Goal: Information Seeking & Learning: Learn about a topic

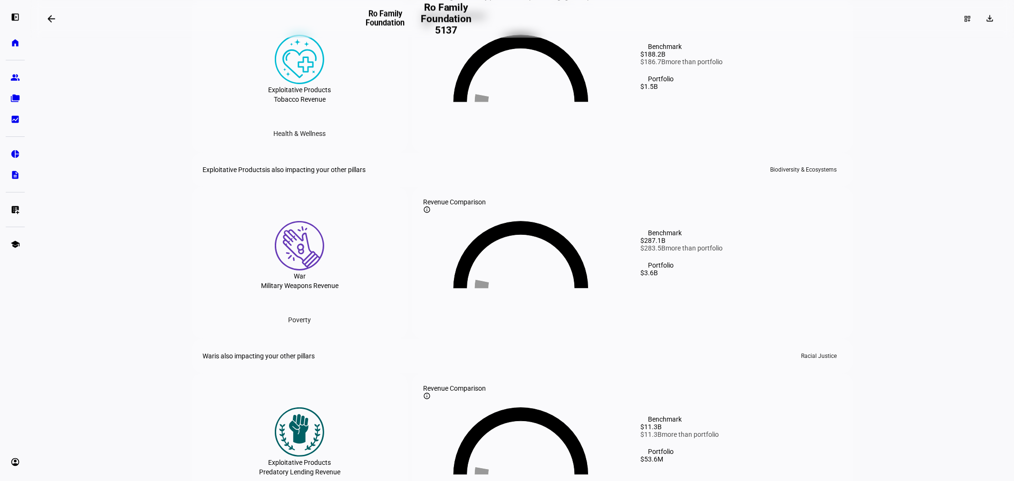
scroll to position [1426, 0]
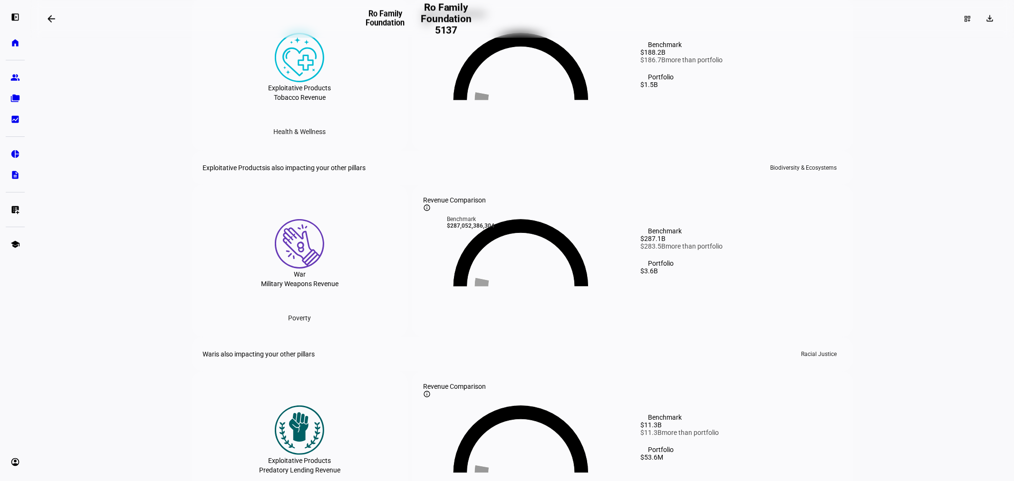
click at [168, 249] on eth-layout-page-content "arrow_backwards Ro Family Foundation Ro Family Foundation 5137 dashboard_custom…" at bounding box center [521, 240] width 983 height 481
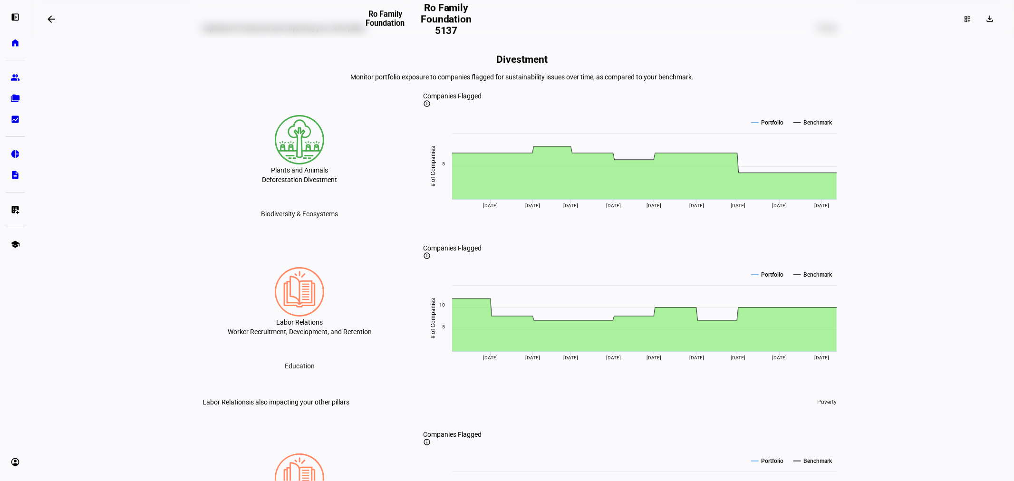
scroll to position [1923, 0]
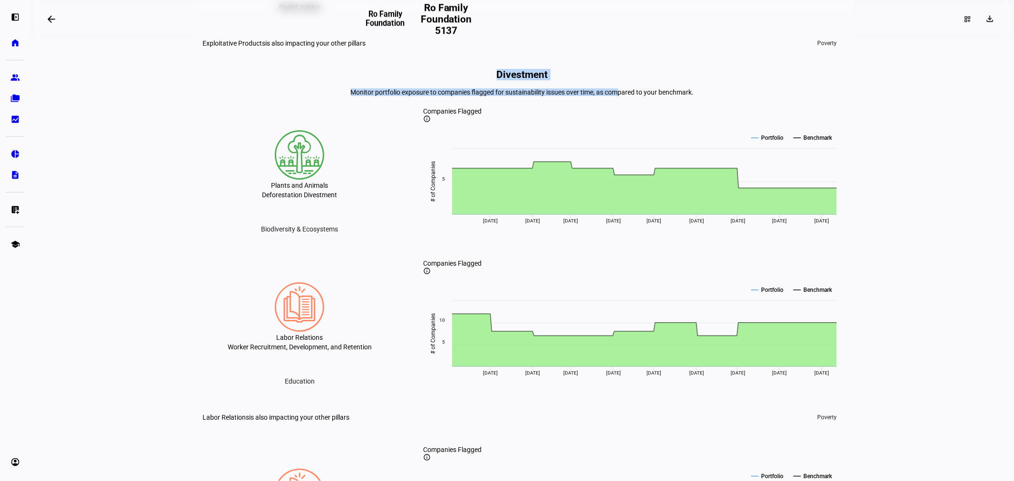
drag, startPoint x: 473, startPoint y: 203, endPoint x: 646, endPoint y: 231, distance: 175.6
click at [630, 96] on div "Divestment Monitor portfolio exposure to companies flagged for sustainability i…" at bounding box center [523, 82] width 662 height 27
click at [647, 96] on div "Monitor portfolio exposure to companies flagged for sustainability issues over …" at bounding box center [523, 92] width 662 height 8
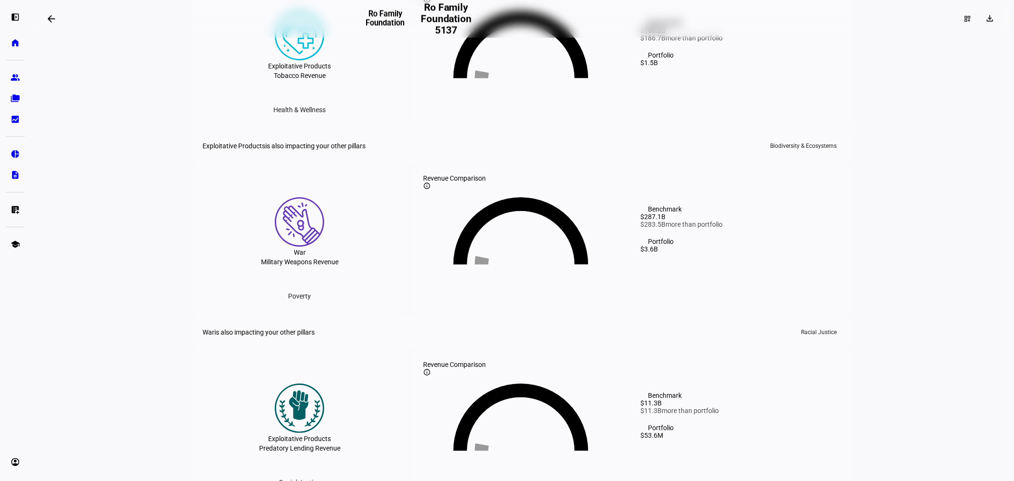
scroll to position [1342, 0]
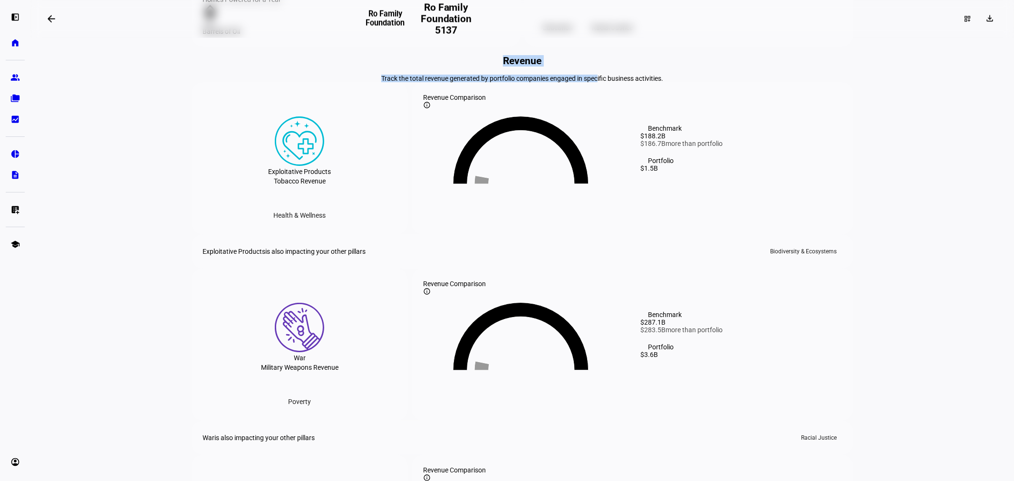
drag, startPoint x: 500, startPoint y: 92, endPoint x: 601, endPoint y: 103, distance: 101.3
click at [601, 82] on div "Revenue Track the total revenue generated by portfolio companies engaged in spe…" at bounding box center [523, 68] width 662 height 27
click at [705, 119] on div "Revenue Track the total revenue generated by portfolio companies engaged in spe…" at bounding box center [523, 348] width 662 height 586
drag, startPoint x: 686, startPoint y: 114, endPoint x: 455, endPoint y: 75, distance: 234.3
click at [455, 75] on div "Pillar visualization Explore the interconnected sustainability issue areas rele…" at bounding box center [523, 278] width 662 height 2996
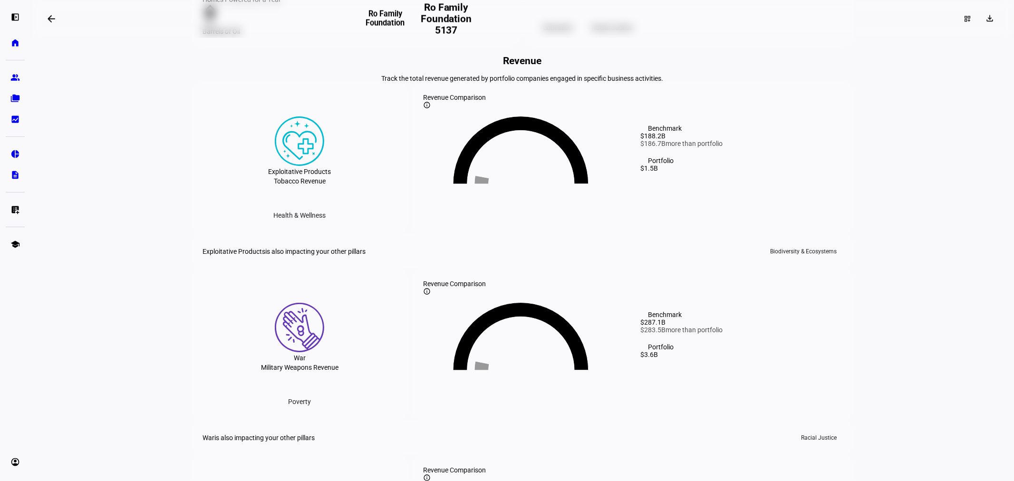
click at [455, 75] on div "Pillar visualization Explore the interconnected sustainability issue areas rele…" at bounding box center [523, 278] width 662 height 2996
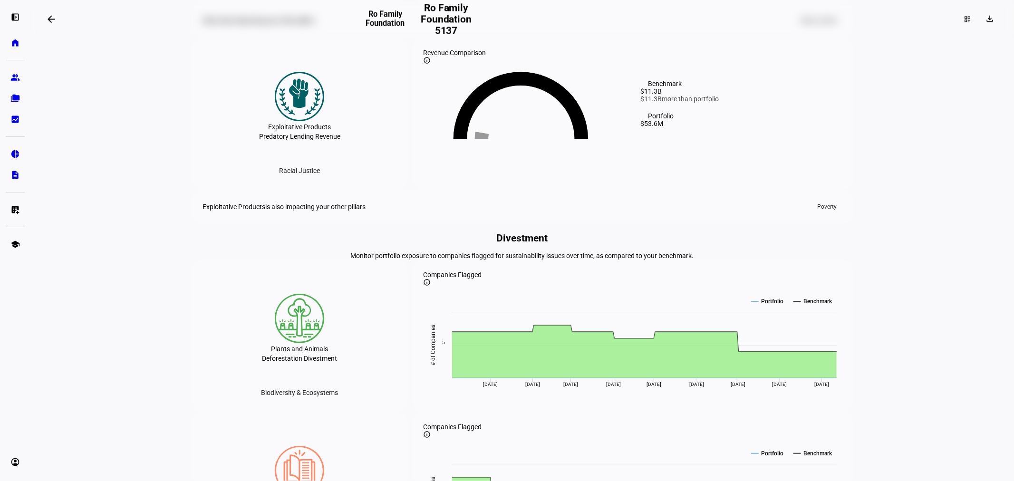
scroll to position [1923, 0]
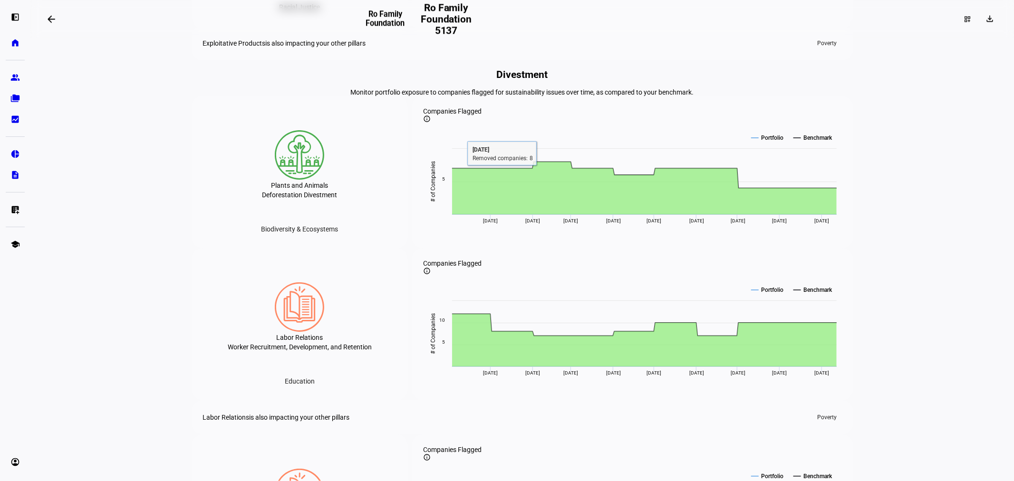
click at [116, 236] on eth-layout-page-content "arrow_backwards Ro Family Foundation Ro Family Foundation 5137 dashboard_custom…" at bounding box center [521, 240] width 983 height 481
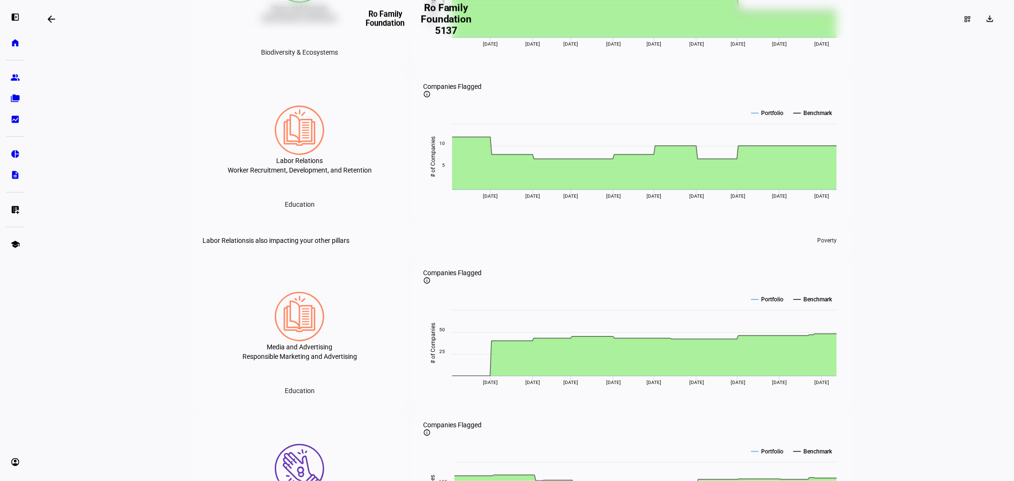
scroll to position [2082, 0]
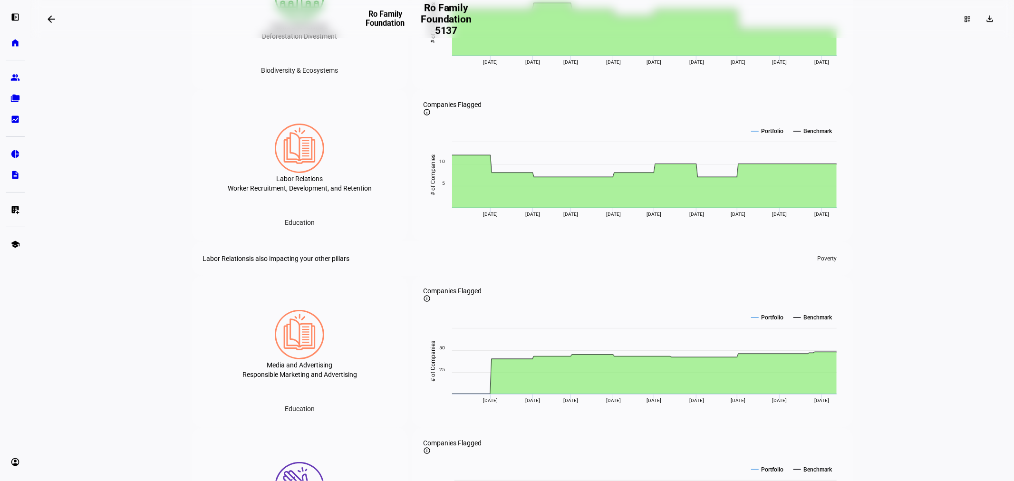
click at [160, 247] on eth-layout-page-content "arrow_backwards Ro Family Foundation Ro Family Foundation 5137 dashboard_custom…" at bounding box center [521, 240] width 983 height 481
click at [115, 287] on eth-layout-page-content "arrow_backwards Ro Family Foundation Ro Family Foundation 5137 dashboard_custom…" at bounding box center [521, 240] width 983 height 481
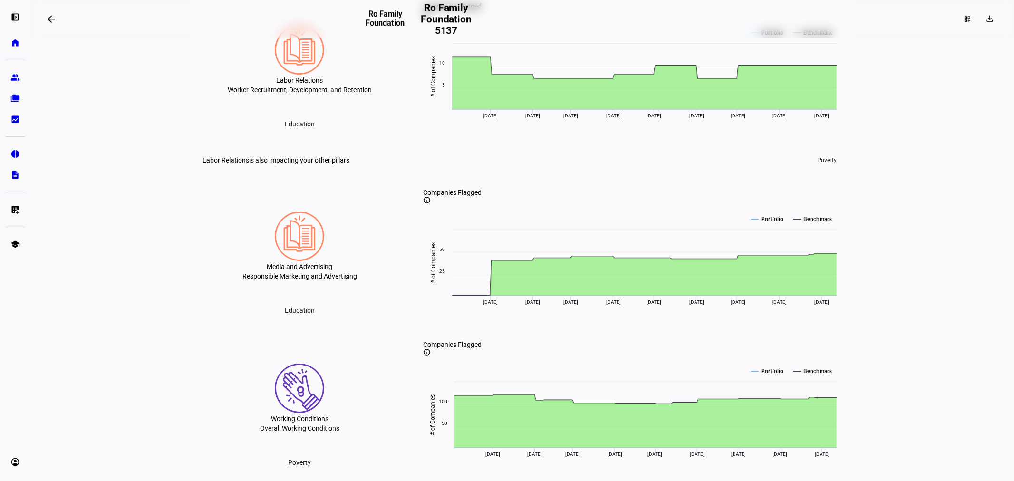
scroll to position [2187, 0]
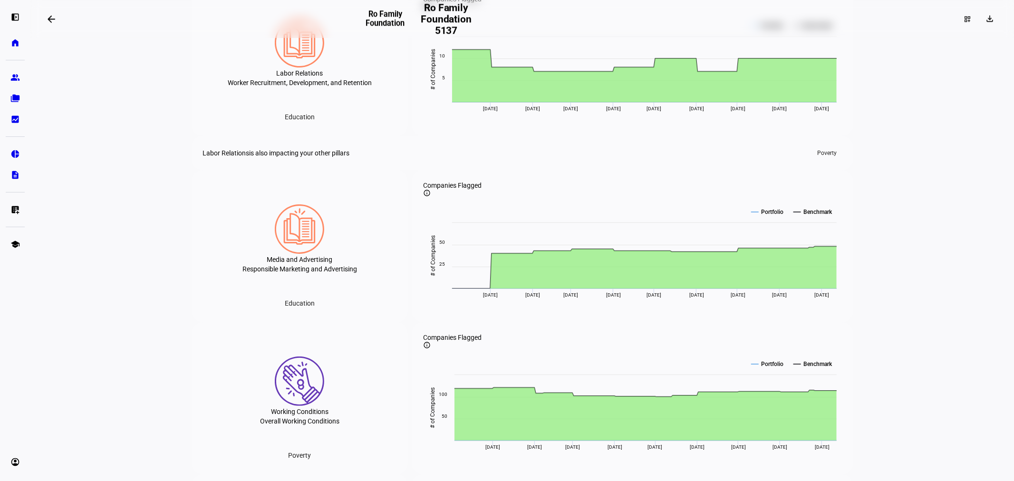
click at [141, 234] on eth-layout-page-content "arrow_backwards Ro Family Foundation Ro Family Foundation 5137 dashboard_custom…" at bounding box center [521, 240] width 983 height 481
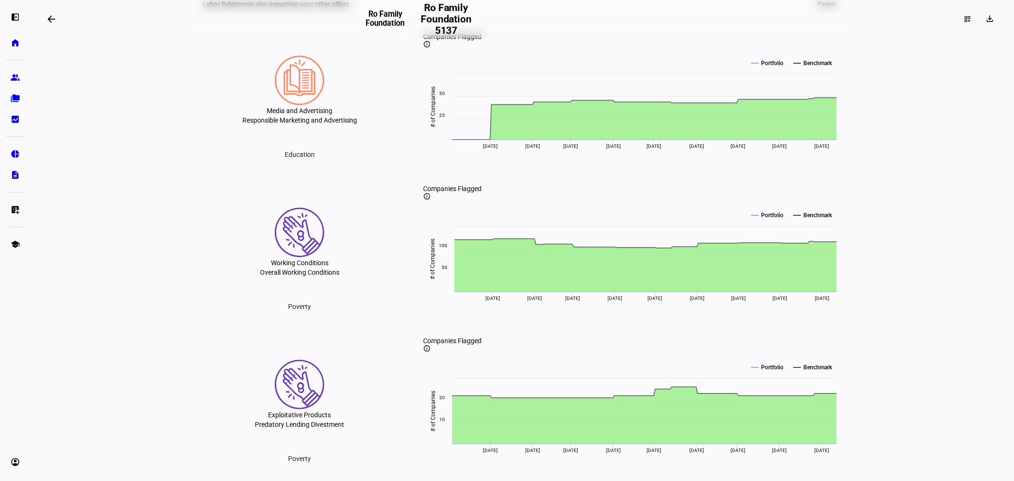
scroll to position [2345, 0]
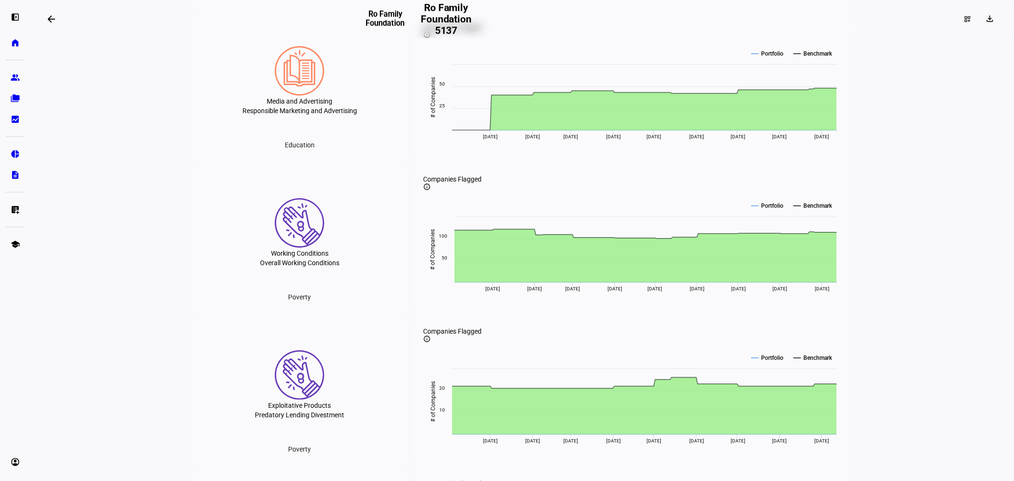
click at [167, 221] on eth-layout-page-content "arrow_backwards Ro Family Foundation Ro Family Foundation 5137 dashboard_custom…" at bounding box center [521, 240] width 983 height 481
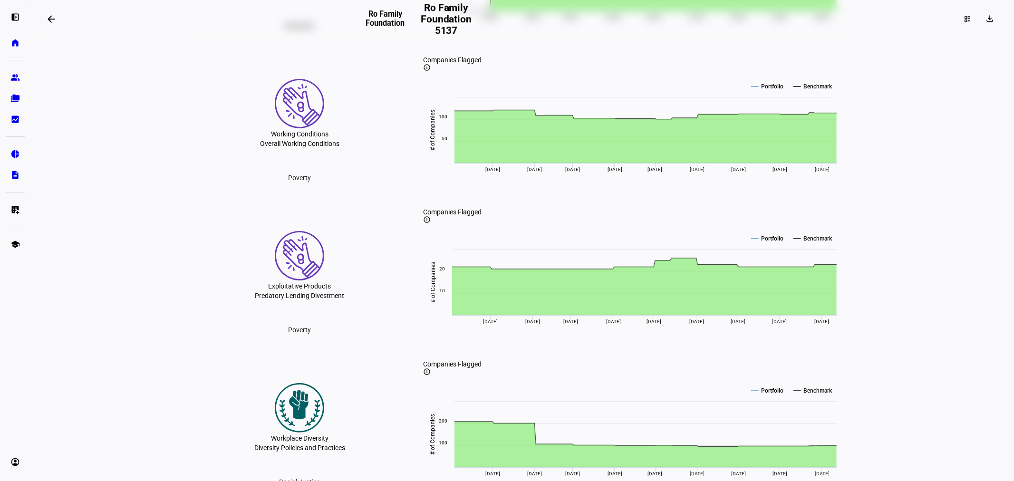
scroll to position [2504, 0]
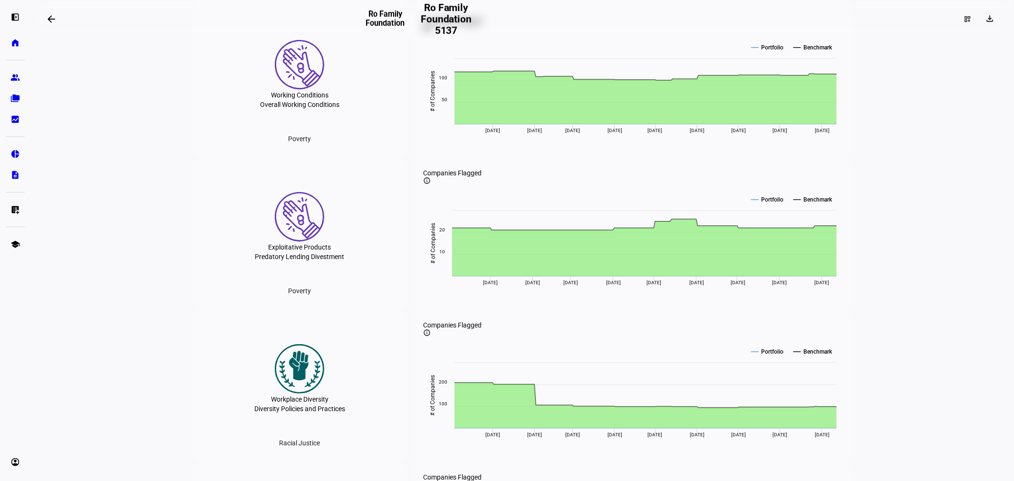
click at [168, 271] on eth-layout-page-content "arrow_backwards Ro Family Foundation Ro Family Foundation 5137 dashboard_custom…" at bounding box center [521, 240] width 983 height 481
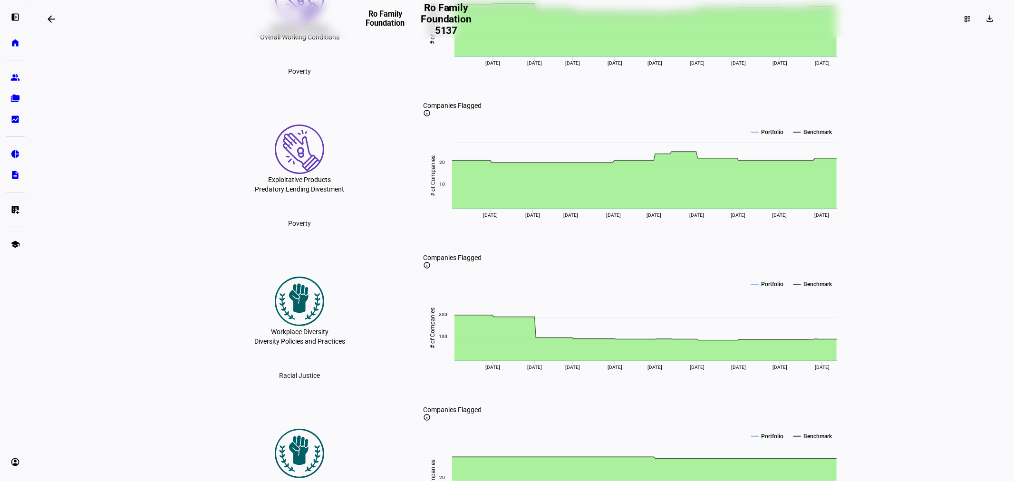
scroll to position [2557, 0]
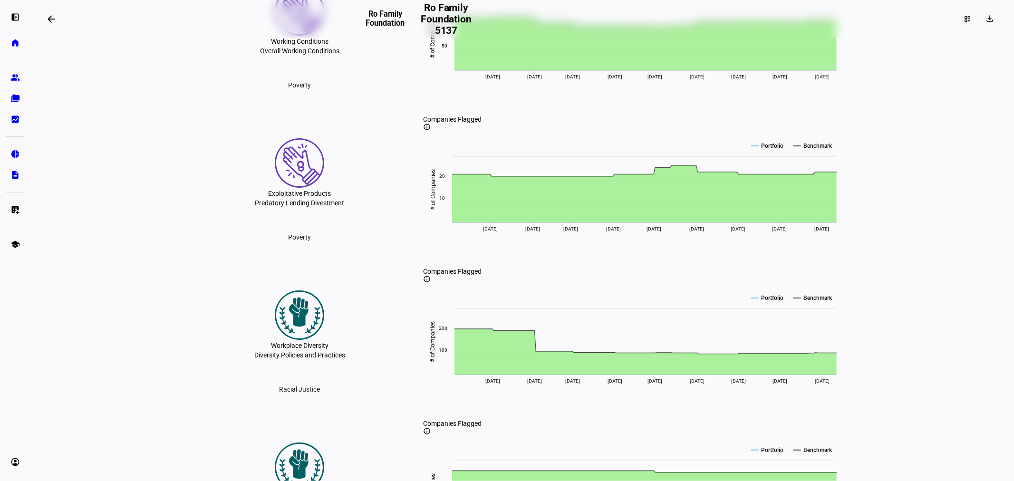
click at [121, 309] on eth-layout-page-content "arrow_backwards Ro Family Foundation Ro Family Foundation 5137 dashboard_custom…" at bounding box center [521, 240] width 983 height 481
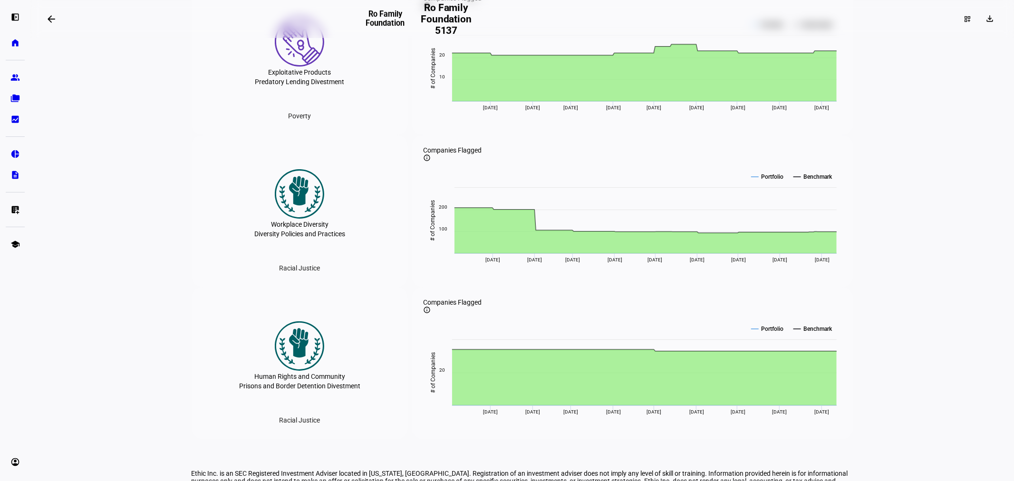
scroll to position [2663, 0]
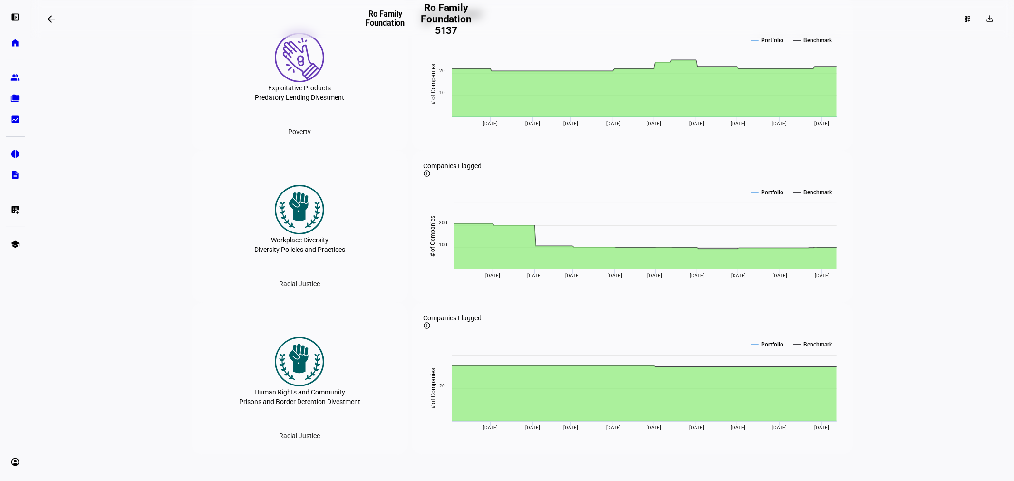
click at [192, 151] on div "Exploitative Products Predatory Lending Divestment Poverty" at bounding box center [300, 75] width 217 height 152
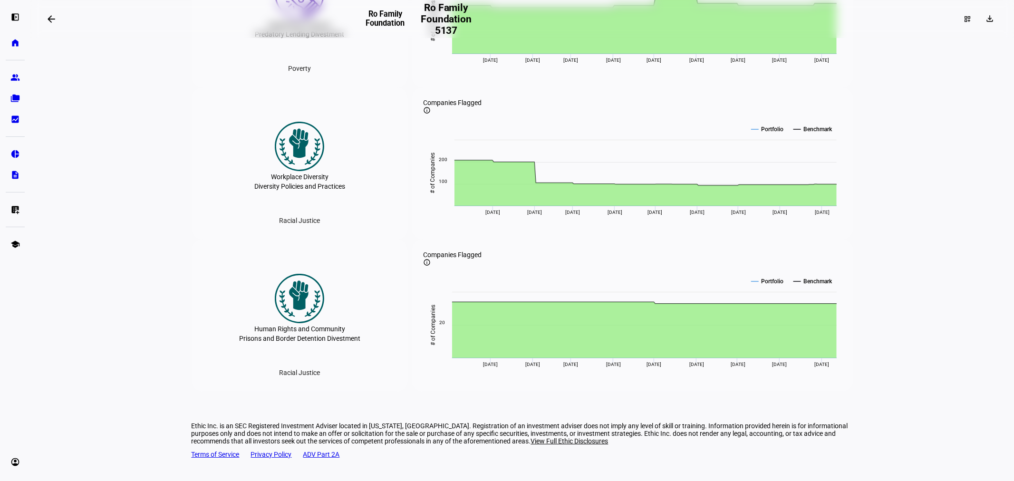
scroll to position [2979, 0]
click at [145, 277] on eth-layout-page-content "arrow_backwards Ro Family Foundation Ro Family Foundation 5137 dashboard_custom…" at bounding box center [521, 240] width 983 height 481
